Goal: Task Accomplishment & Management: Manage account settings

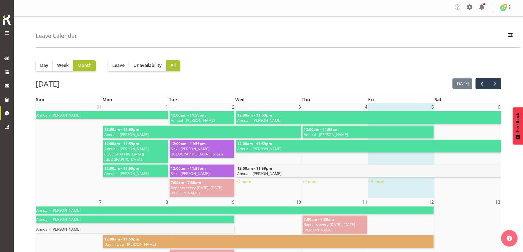
scroll to position [192, 0]
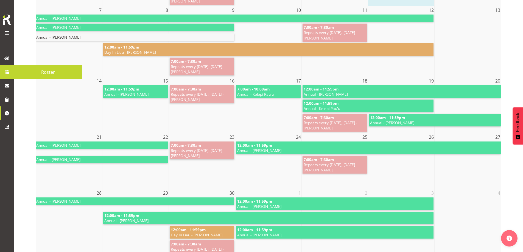
click at [6, 68] on link at bounding box center [7, 72] width 14 height 14
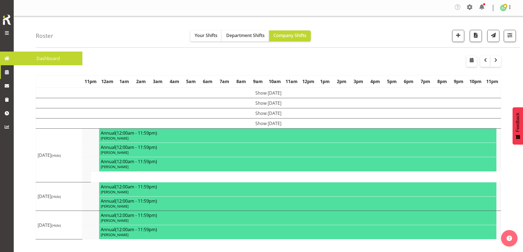
click at [6, 19] on img at bounding box center [6, 20] width 11 height 12
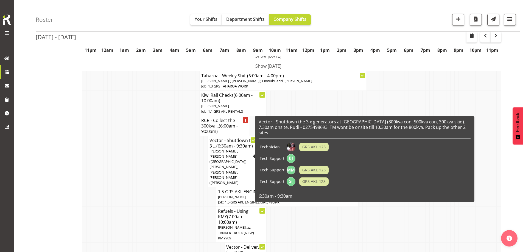
scroll to position [165, 0]
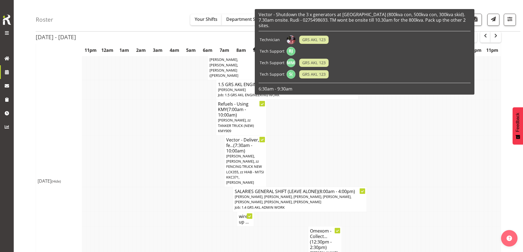
click at [126, 227] on td at bounding box center [126, 253] width 4 height 52
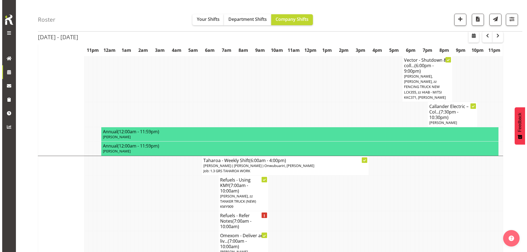
scroll to position [687, 0]
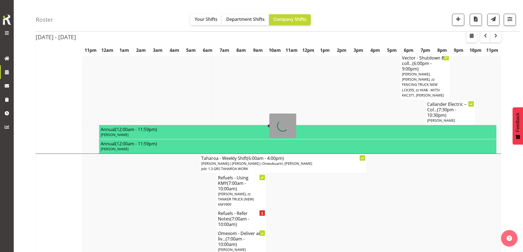
click at [233, 216] on span "(7:00am - 10:00am)" at bounding box center [233, 222] width 31 height 12
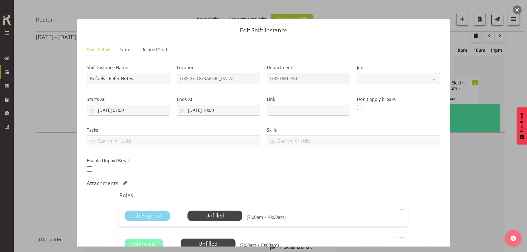
select select "9"
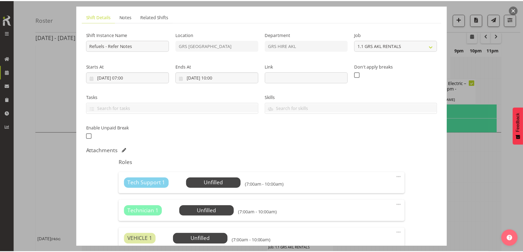
scroll to position [110, 0]
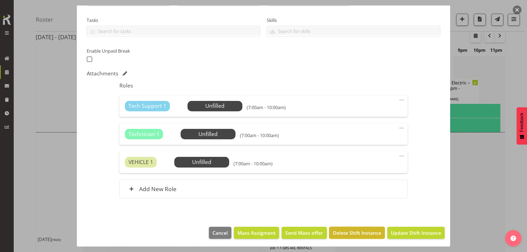
click at [360, 231] on span "Delete Shift Instance" at bounding box center [357, 233] width 48 height 7
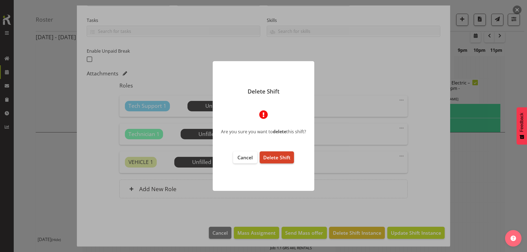
click at [287, 160] on span "Delete Shift" at bounding box center [276, 157] width 27 height 7
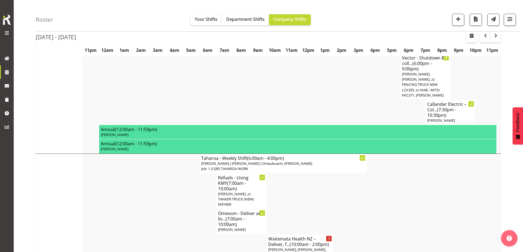
scroll to position [696, 0]
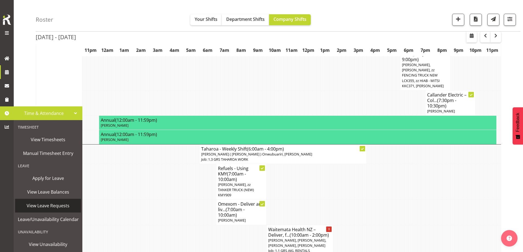
click at [44, 207] on span "View Leave Requests" at bounding box center [48, 206] width 60 height 8
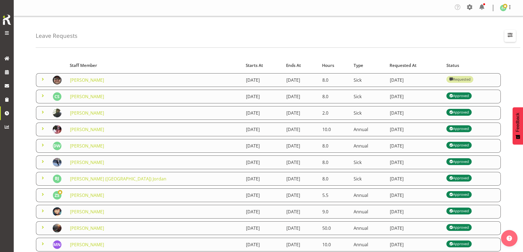
click at [512, 35] on span "button" at bounding box center [510, 34] width 7 height 7
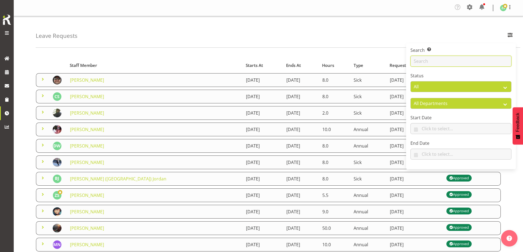
click at [446, 64] on input "text" at bounding box center [461, 61] width 101 height 11
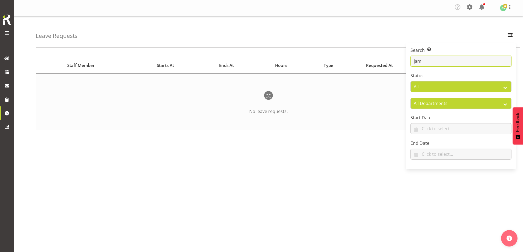
type input "James"
drag, startPoint x: 444, startPoint y: 63, endPoint x: 377, endPoint y: 59, distance: 66.9
click at [377, 59] on div "Leave Requests Search Search for a particular employee James Status All Approve…" at bounding box center [269, 143] width 510 height 255
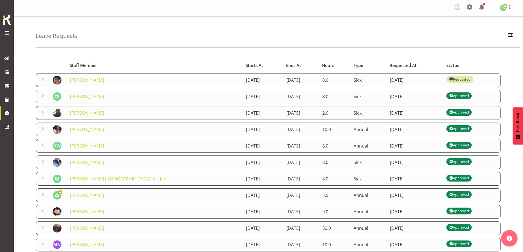
click at [3, 19] on img at bounding box center [6, 20] width 11 height 12
drag, startPoint x: 9, startPoint y: 18, endPoint x: 9, endPoint y: 12, distance: 6.0
click at [9, 12] on div "Generator Rental Services LTD" at bounding box center [7, 26] width 14 height 52
click at [67, 41] on div "Leave Requests Search Search for a particular employee Status All Approved Requ…" at bounding box center [278, 32] width 485 height 32
click at [8, 60] on span at bounding box center [7, 58] width 8 height 8
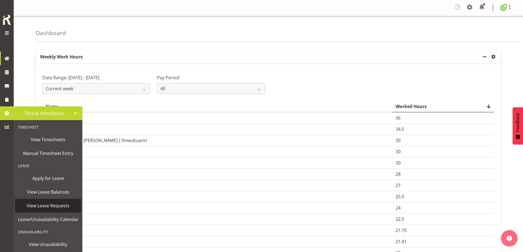
click at [36, 204] on span "View Leave Requests" at bounding box center [48, 206] width 60 height 8
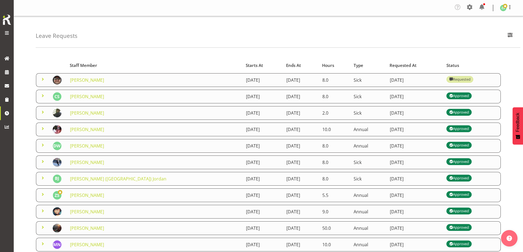
click at [43, 194] on span at bounding box center [43, 194] width 7 height 7
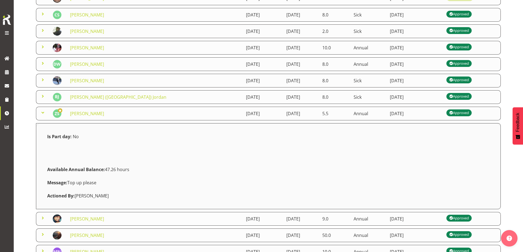
scroll to position [82, 0]
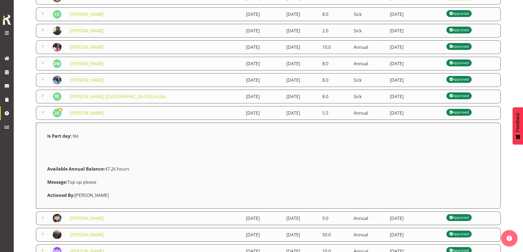
click at [42, 112] on span at bounding box center [43, 112] width 7 height 7
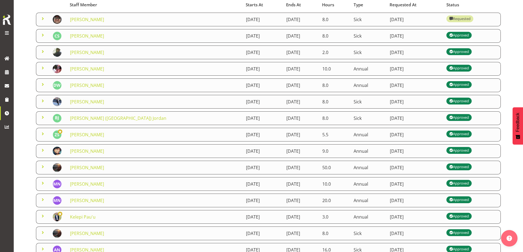
scroll to position [0, 0]
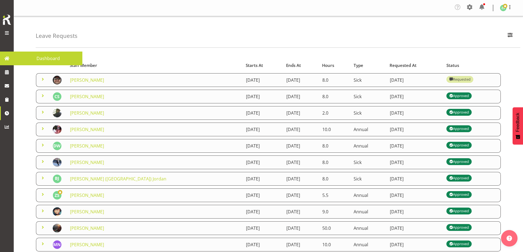
click at [8, 60] on span at bounding box center [7, 58] width 8 height 8
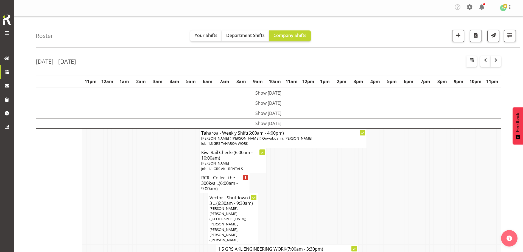
click at [138, 200] on td at bounding box center [139, 218] width 4 height 51
click at [163, 210] on td at bounding box center [164, 218] width 4 height 51
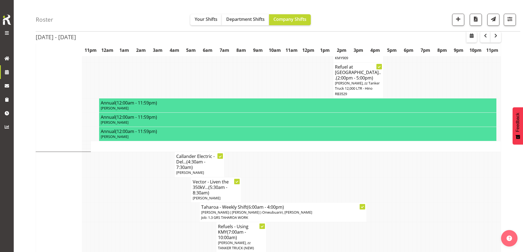
scroll to position [412, 0]
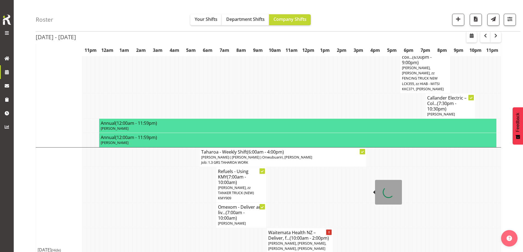
scroll to position [696, 0]
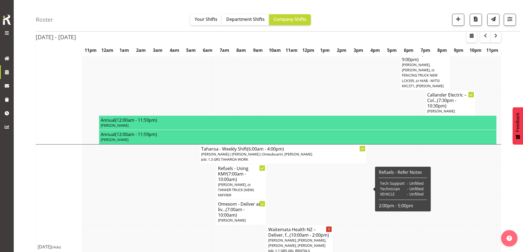
click at [198, 225] on td at bounding box center [197, 240] width 4 height 30
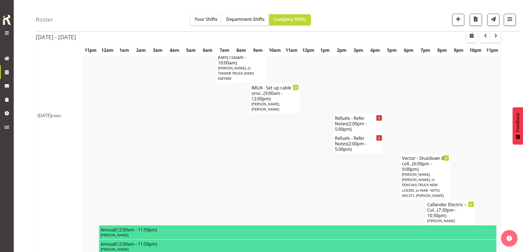
scroll to position [559, 0]
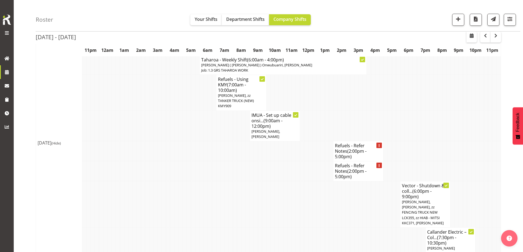
click at [238, 182] on td at bounding box center [239, 205] width 4 height 46
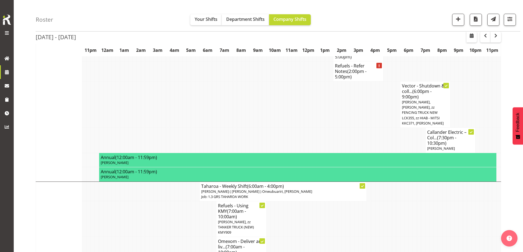
scroll to position [696, 0]
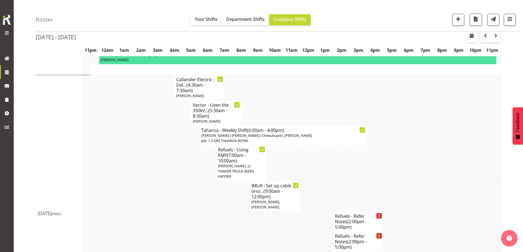
scroll to position [531, 0]
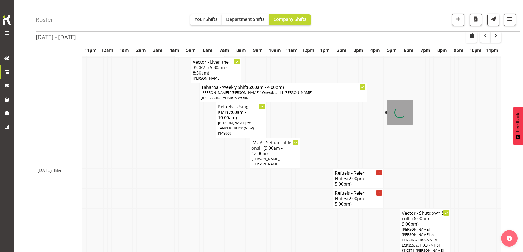
click at [351, 171] on h4 "Refuels - Refer Notes (2:00pm - 5:00pm)" at bounding box center [358, 179] width 47 height 16
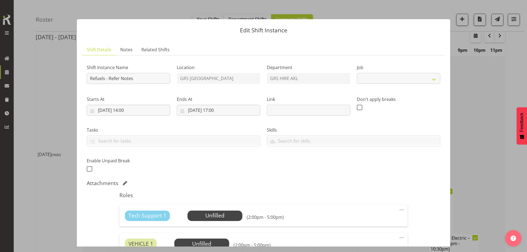
select select "9"
click at [130, 51] on span "Notes" at bounding box center [126, 49] width 12 height 7
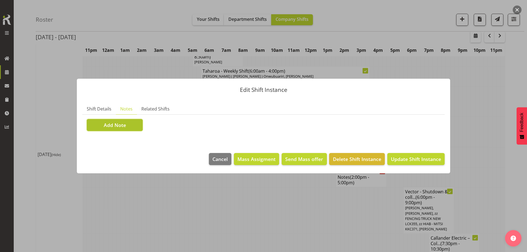
click at [134, 123] on button "Add Note" at bounding box center [115, 125] width 56 height 12
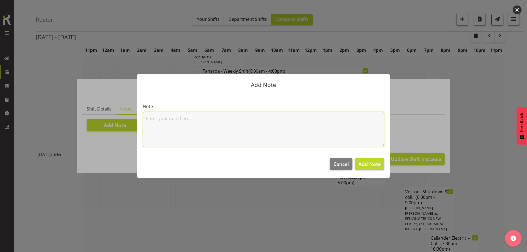
click at [168, 121] on textarea at bounding box center [264, 129] width 242 height 35
paste textarea "100kva @ Macrennie Construction Site, [STREET_ADDRESS][PERSON_NAME] (There is a…"
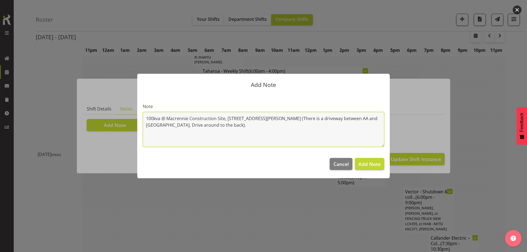
click at [161, 117] on textarea "100kva @ Macrennie Construction Site, [STREET_ADDRESS][PERSON_NAME] (There is a…" at bounding box center [264, 129] width 242 height 35
type textarea "100kva and 150kva @ Macrennie Construction Site, [STREET_ADDRESS][PERSON_NAME] …"
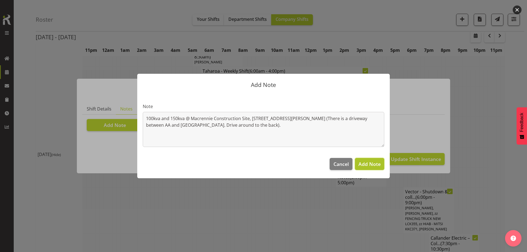
click at [370, 164] on span "Add Note" at bounding box center [370, 164] width 22 height 7
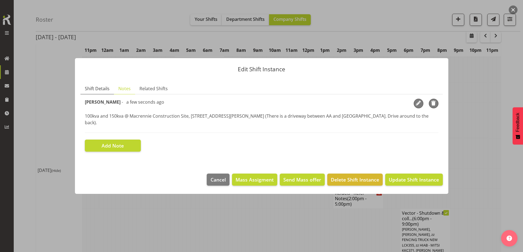
click at [100, 92] on span "Shift Details" at bounding box center [97, 88] width 25 height 7
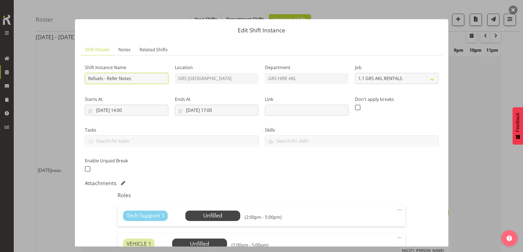
drag, startPoint x: 141, startPoint y: 77, endPoint x: 108, endPoint y: 77, distance: 33.0
click at [108, 77] on input "Refuels - Refer Notes" at bounding box center [127, 78] width 84 height 11
type input "Refuels - Using KMY"
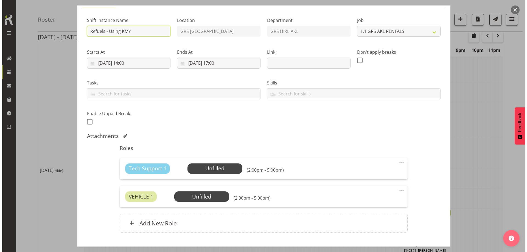
scroll to position [82, 0]
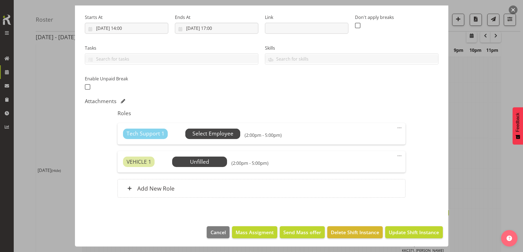
click at [195, 130] on span "Select Employee" at bounding box center [212, 134] width 55 height 10
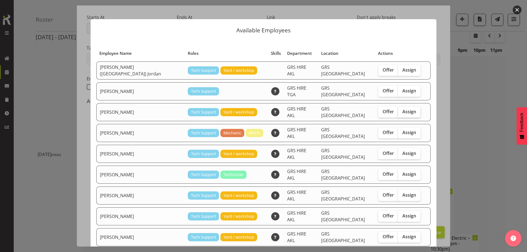
click at [403, 109] on span "Assign" at bounding box center [410, 111] width 14 height 5
click at [398, 110] on input "Assign" at bounding box center [400, 112] width 4 height 4
checkbox input "true"
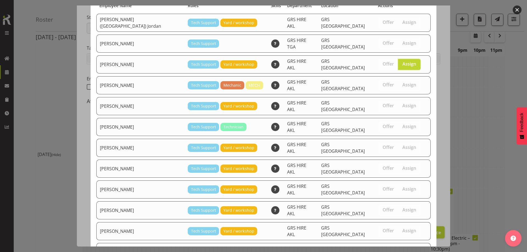
scroll to position [77, 0]
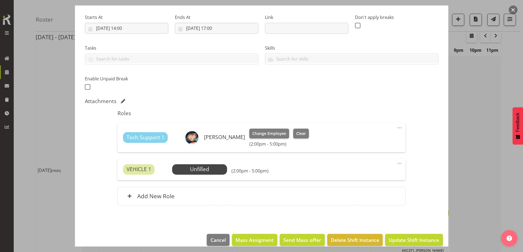
click at [209, 177] on div "VEHICLE 1 Unfilled Select Employee (2:00pm - 5:00pm) Edit Cover Role Delete" at bounding box center [262, 169] width 288 height 21
click at [211, 168] on span "Select Employee" at bounding box center [199, 170] width 41 height 8
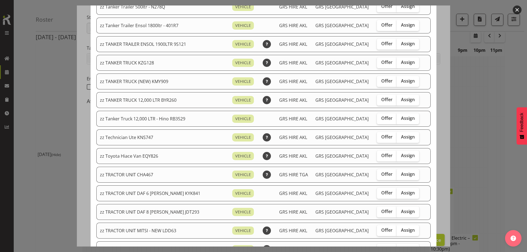
scroll to position [522, 0]
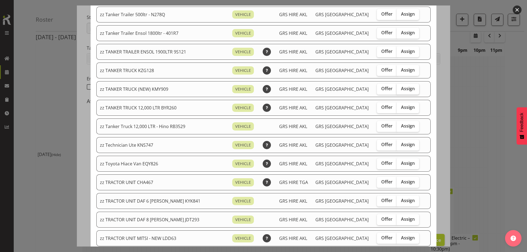
click at [401, 88] on span "Assign" at bounding box center [408, 88] width 14 height 5
click at [401, 88] on input "Assign" at bounding box center [399, 89] width 4 height 4
checkbox input "true"
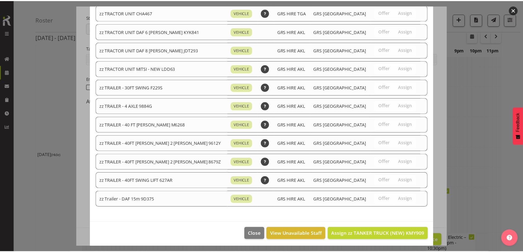
scroll to position [693, 0]
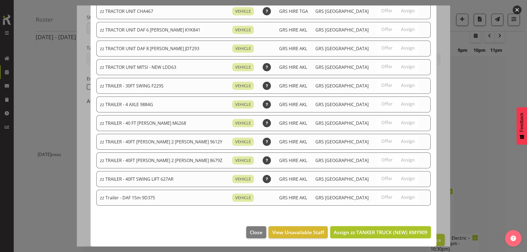
click at [390, 232] on span "Assign zz TANKER TRUCK (NEW) KMY909" at bounding box center [381, 232] width 94 height 7
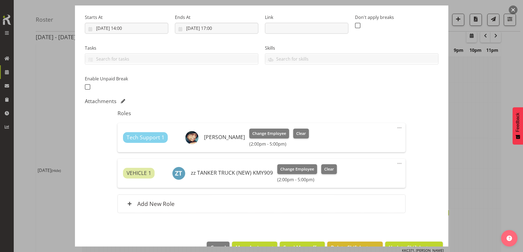
scroll to position [98, 0]
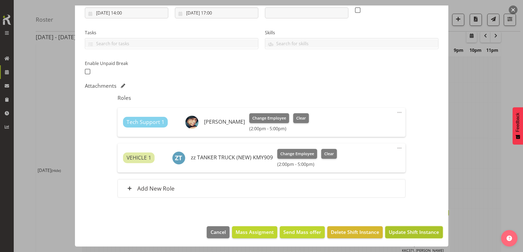
click at [411, 233] on span "Update Shift Instance" at bounding box center [414, 232] width 50 height 7
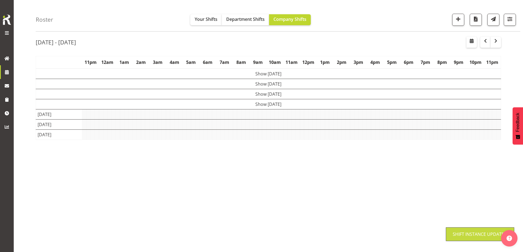
scroll to position [19, 0]
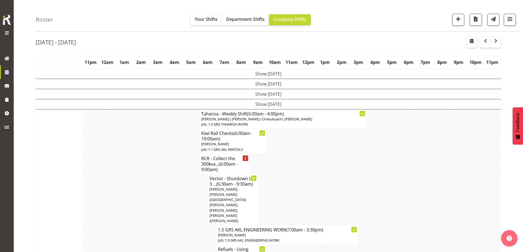
click at [146, 199] on td at bounding box center [147, 199] width 4 height 51
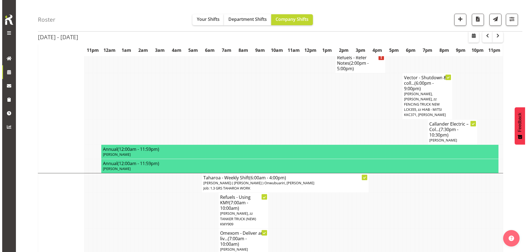
scroll to position [679, 0]
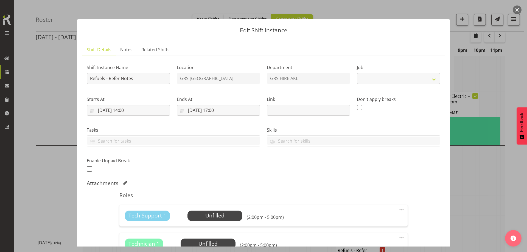
select select "9"
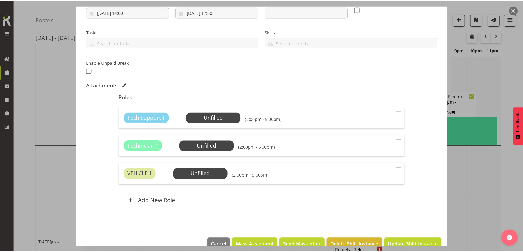
scroll to position [110, 0]
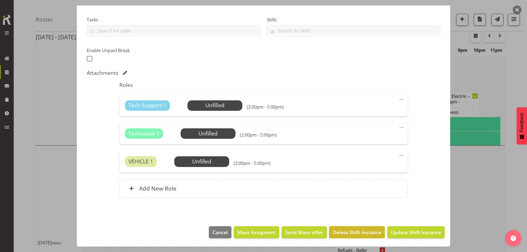
click at [362, 232] on span "Delete Shift Instance" at bounding box center [357, 232] width 48 height 7
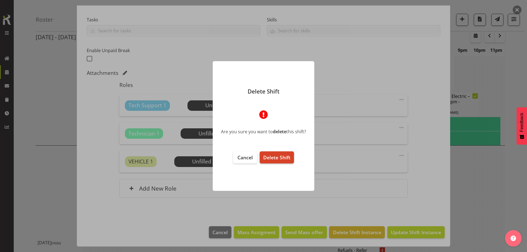
click at [287, 159] on span "Delete Shift" at bounding box center [276, 157] width 27 height 7
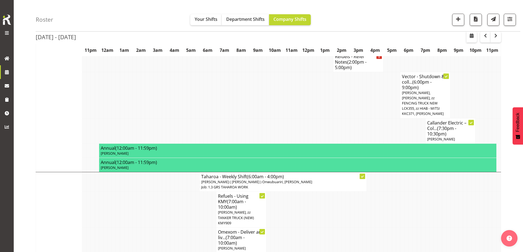
scroll to position [692, 0]
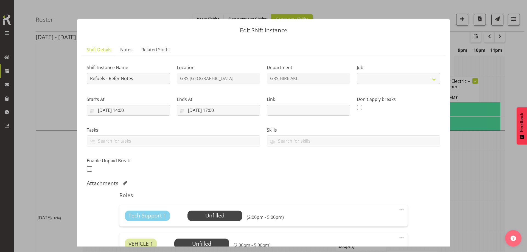
select select "9"
click at [501, 157] on div at bounding box center [263, 126] width 527 height 252
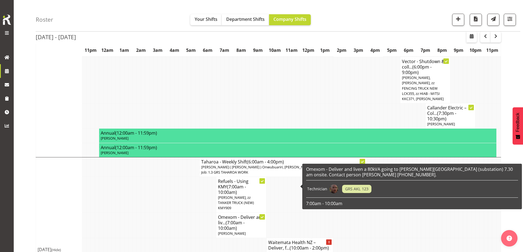
click at [348, 185] on span "GRS AKL 123" at bounding box center [357, 189] width 30 height 9
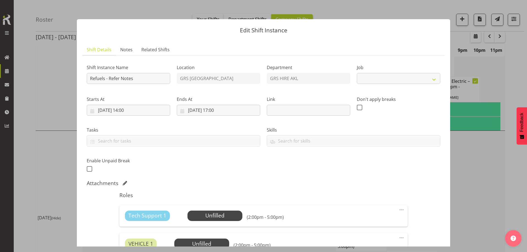
select select "9"
click at [128, 49] on span "Notes" at bounding box center [126, 49] width 12 height 7
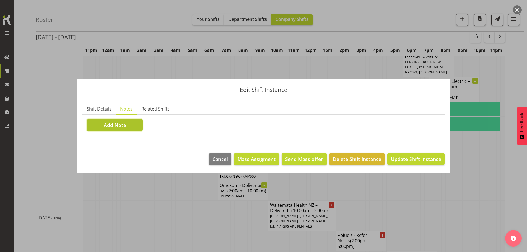
click at [122, 123] on span "Add Note" at bounding box center [115, 125] width 22 height 7
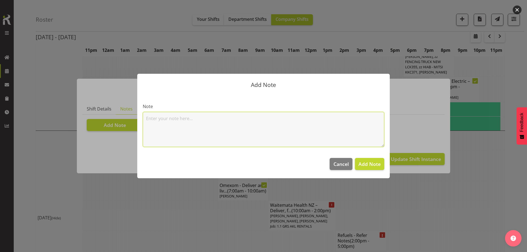
click at [168, 124] on textarea at bounding box center [264, 129] width 242 height 35
paste textarea "100kva @ Macrennie Construction Site, [STREET_ADDRESS][PERSON_NAME] (There is a…"
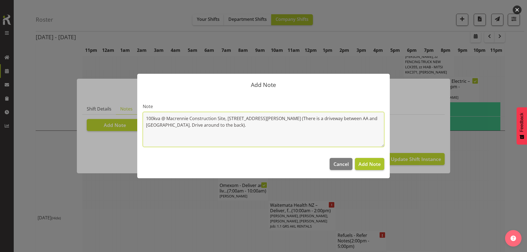
type textarea "100kva @ Macrennie Construction Site, [STREET_ADDRESS][PERSON_NAME] (There is a…"
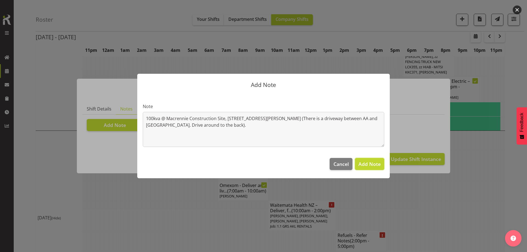
click at [369, 166] on span "Add Note" at bounding box center [370, 164] width 22 height 7
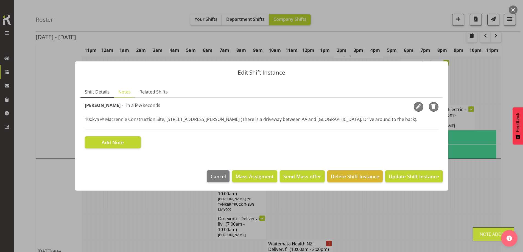
click at [92, 90] on span "Shift Details" at bounding box center [97, 92] width 25 height 7
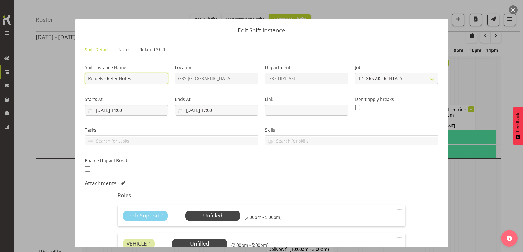
drag, startPoint x: 144, startPoint y: 77, endPoint x: 107, endPoint y: 78, distance: 36.5
click at [107, 78] on input "Refuels - Refer Notes" at bounding box center [127, 78] width 84 height 11
click at [184, 169] on div "Shift Instance Name Refuels - Location GRS Auckland Department GRS HIRE AKL Job…" at bounding box center [262, 117] width 360 height 120
click at [119, 80] on input "Refuels -" at bounding box center [127, 78] width 84 height 11
type input "Refuels - Using KMY"
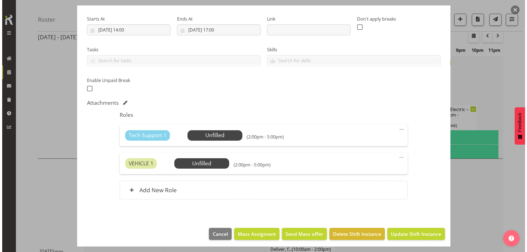
scroll to position [82, 0]
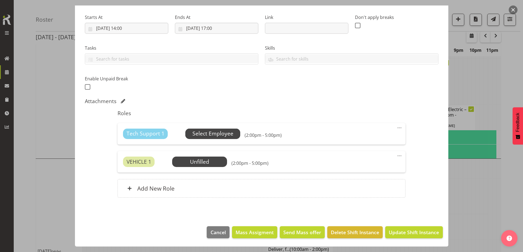
click at [196, 134] on span "Select Employee" at bounding box center [213, 134] width 41 height 8
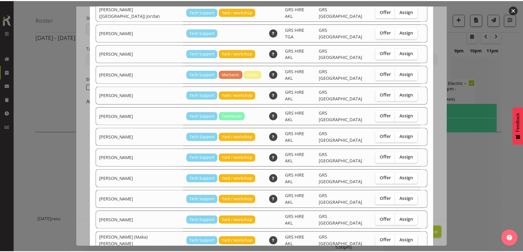
scroll to position [49, 0]
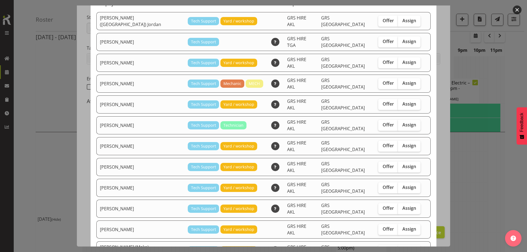
click at [488, 170] on div at bounding box center [263, 126] width 527 height 252
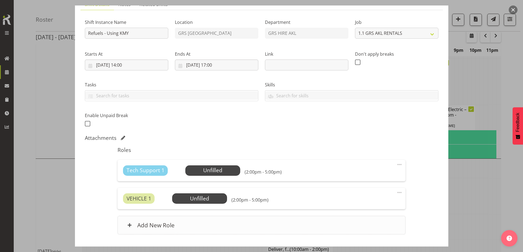
scroll to position [0, 0]
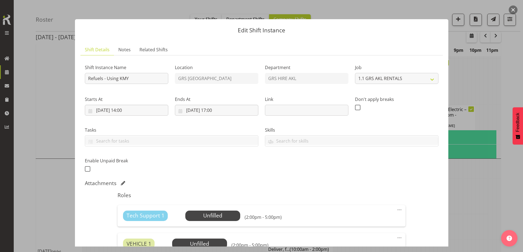
click at [480, 157] on div at bounding box center [261, 126] width 523 height 252
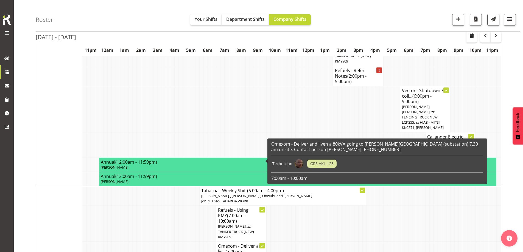
scroll to position [692, 0]
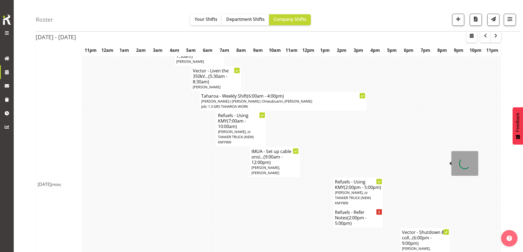
scroll to position [527, 0]
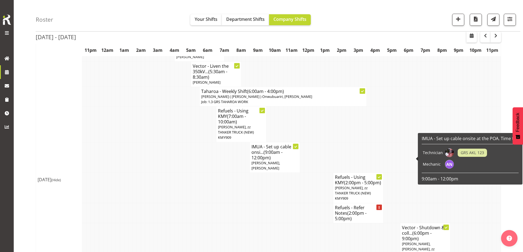
click at [253, 223] on td at bounding box center [252, 246] width 4 height 46
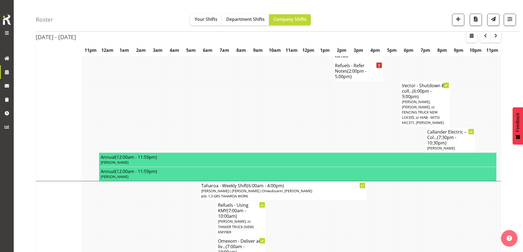
scroll to position [692, 0]
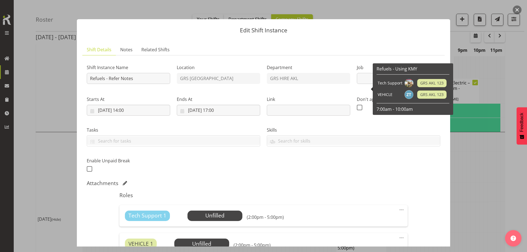
select select "9"
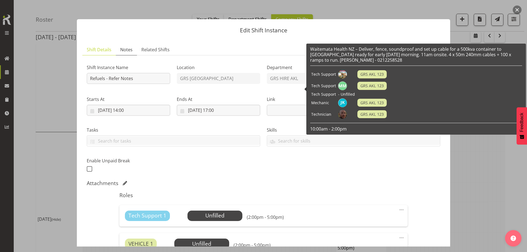
click at [127, 52] on span "Notes" at bounding box center [126, 49] width 12 height 7
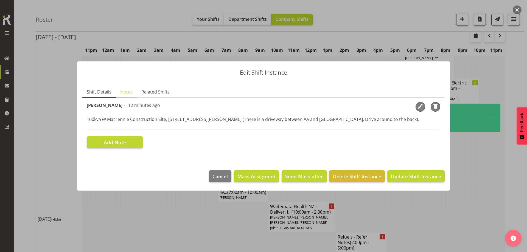
click at [103, 88] on link "Shift Details" at bounding box center [99, 92] width 34 height 11
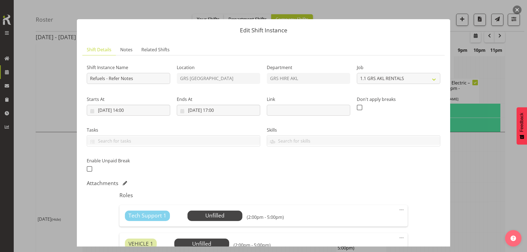
click at [475, 160] on div at bounding box center [263, 126] width 527 height 252
